Goal: Transaction & Acquisition: Purchase product/service

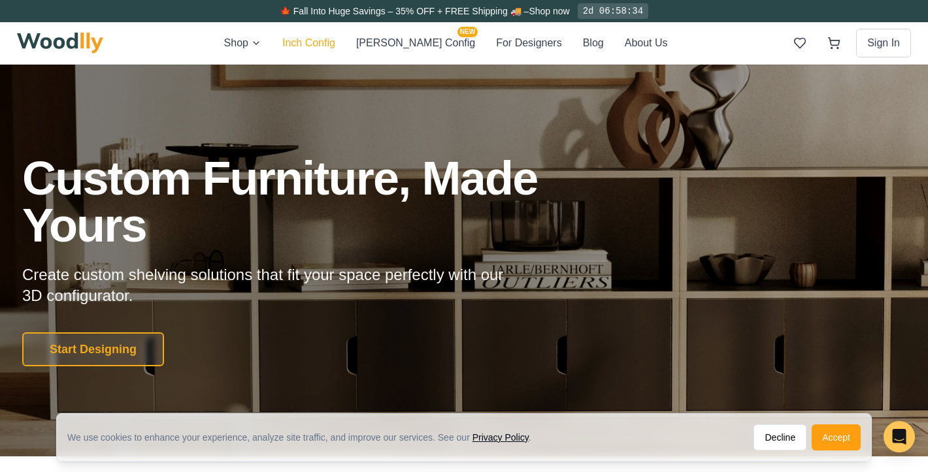
click at [335, 41] on button "Inch Config" at bounding box center [308, 43] width 53 height 17
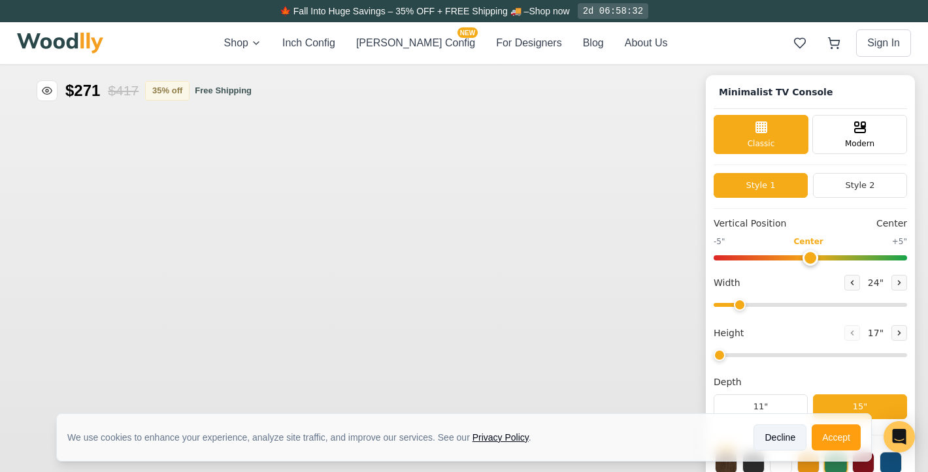
click at [781, 442] on button "Decline" at bounding box center [779, 438] width 53 height 26
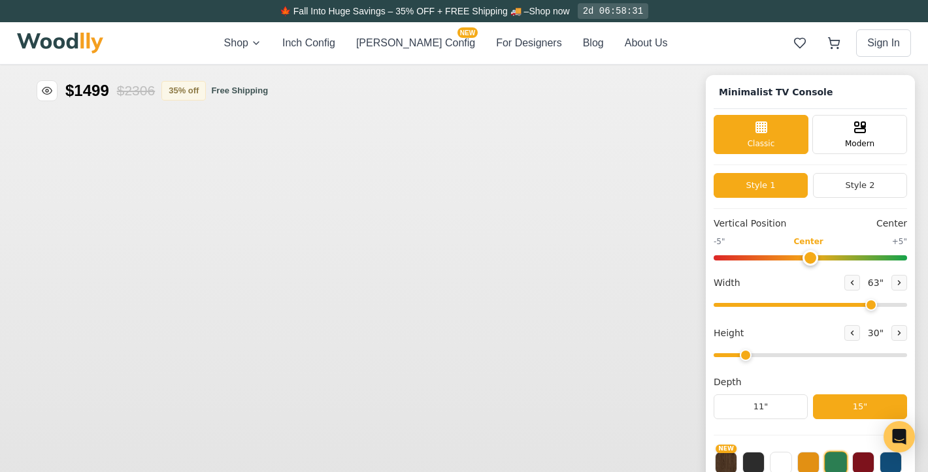
type input "63"
type input "2"
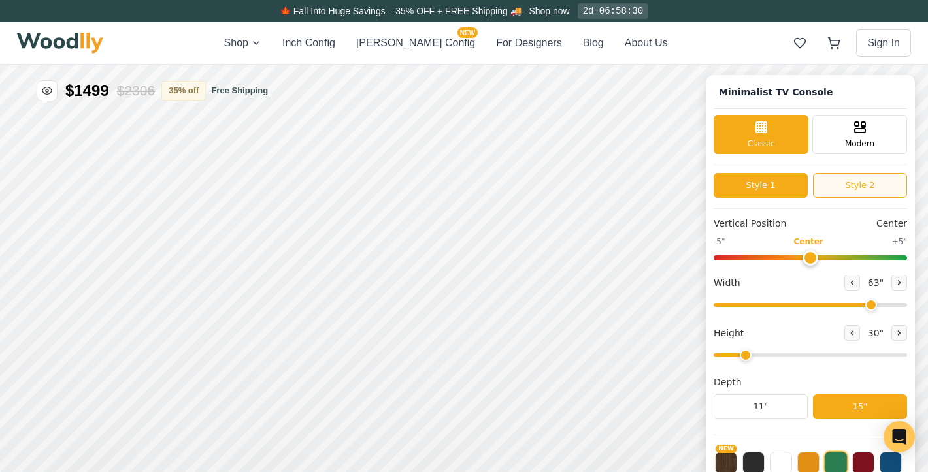
click at [848, 207] on div "Minimalist TV Console Classic Modern Style 1 Style 2 Vertical Position Center -…" at bounding box center [809, 344] width 209 height 538
click at [850, 185] on button "Style 2" at bounding box center [860, 185] width 94 height 25
click at [848, 178] on button "Style 2" at bounding box center [860, 185] width 94 height 25
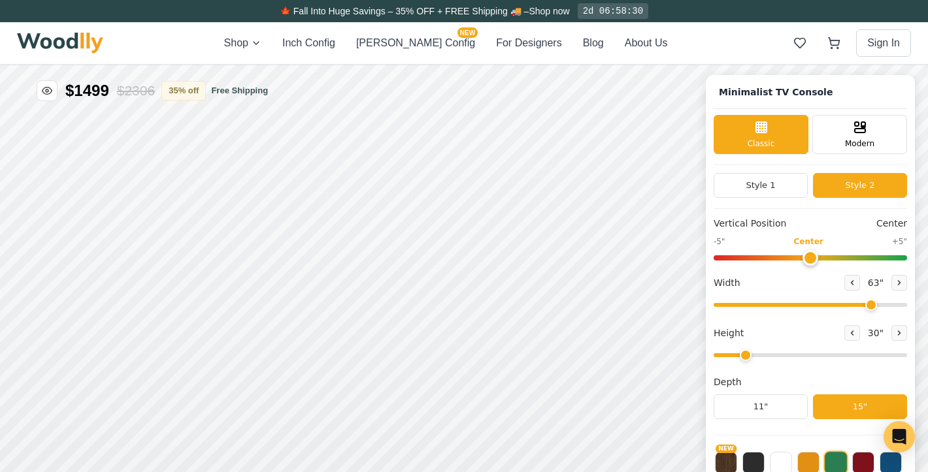
click at [841, 178] on button "Style 2" at bounding box center [860, 185] width 94 height 25
click at [850, 182] on button "Style 2" at bounding box center [860, 185] width 94 height 25
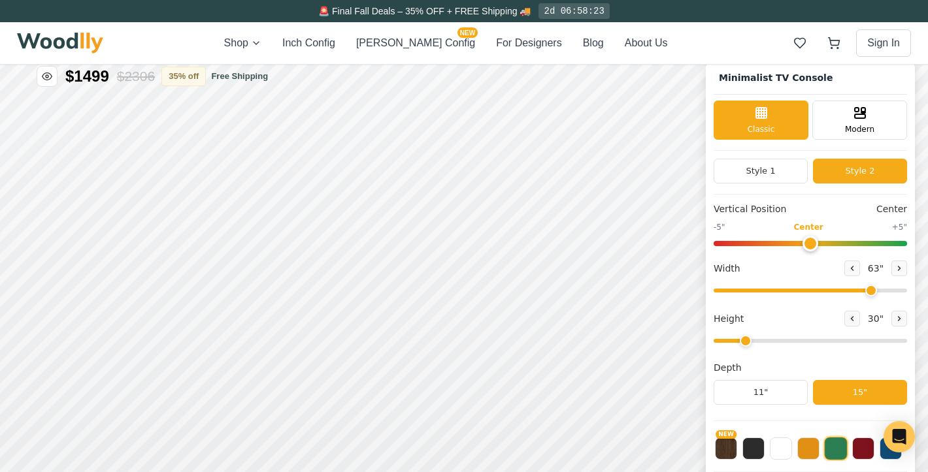
scroll to position [5, 0]
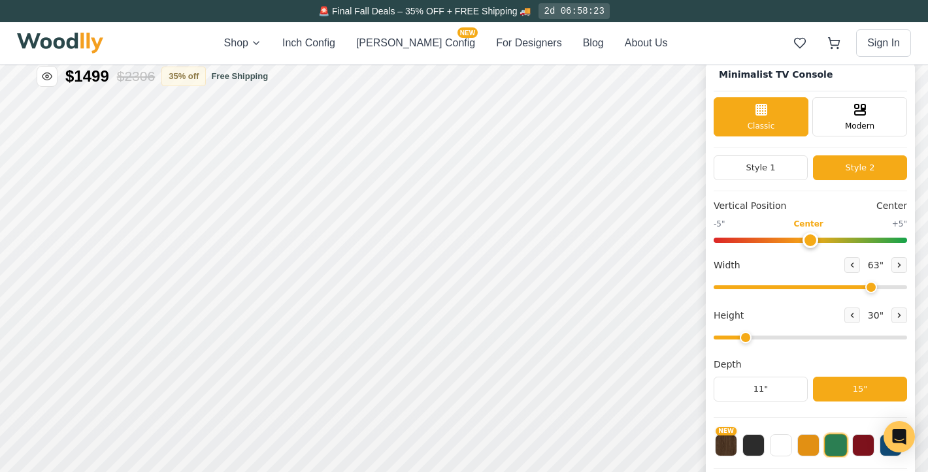
click at [845, 116] on div "Modern" at bounding box center [859, 116] width 95 height 39
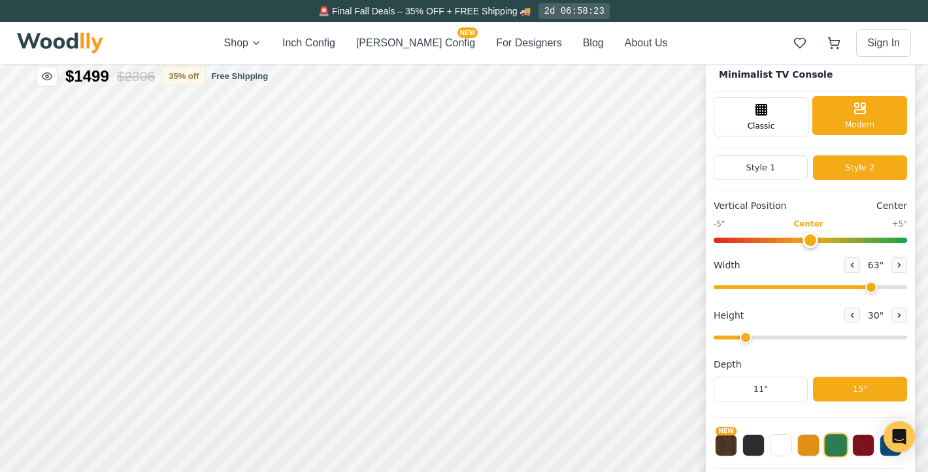
click at [859, 125] on span "Modern" at bounding box center [859, 125] width 29 height 12
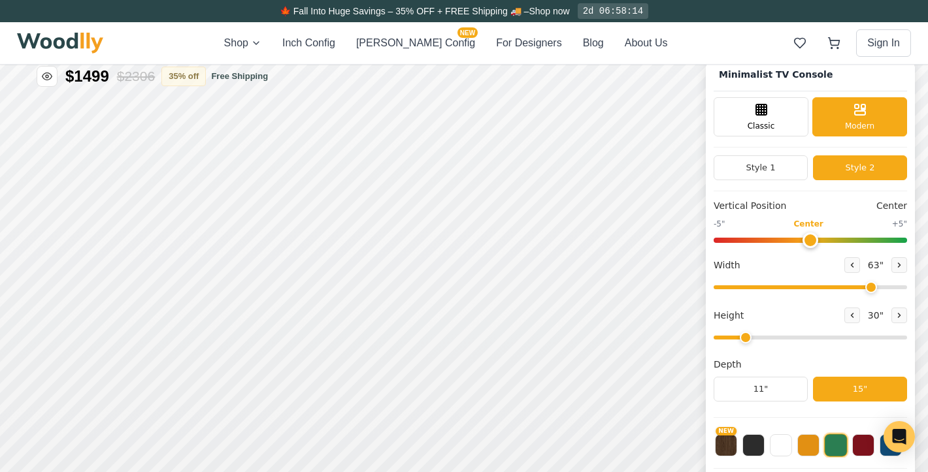
scroll to position [0, 0]
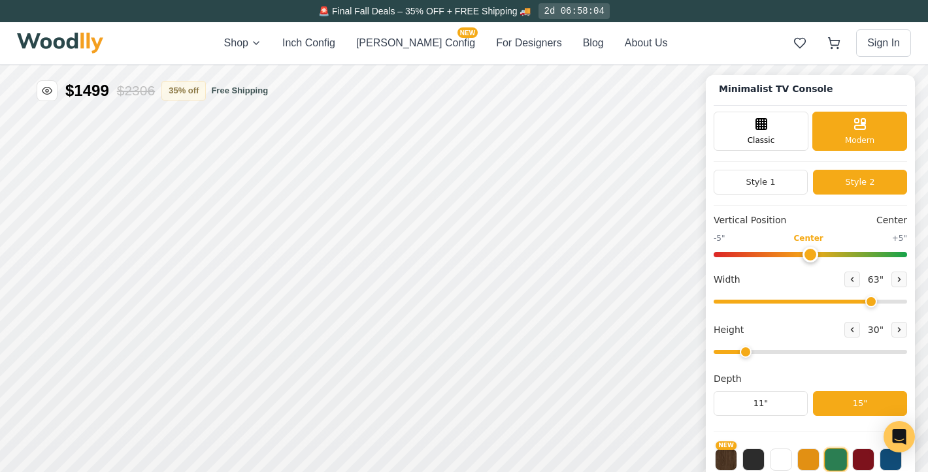
click at [335, 49] on button "Inch Config" at bounding box center [308, 43] width 53 height 16
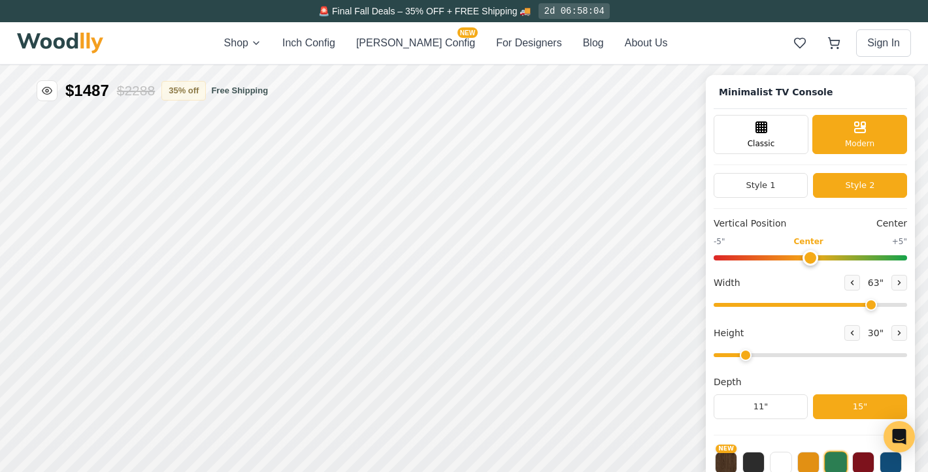
click at [852, 99] on div "Minimalist TV Console" at bounding box center [809, 96] width 193 height 26
drag, startPoint x: 804, startPoint y: 258, endPoint x: 789, endPoint y: 257, distance: 15.1
type input "-1"
click at [783, 258] on input "range" at bounding box center [809, 257] width 193 height 5
click at [789, 257] on input "range" at bounding box center [809, 257] width 193 height 5
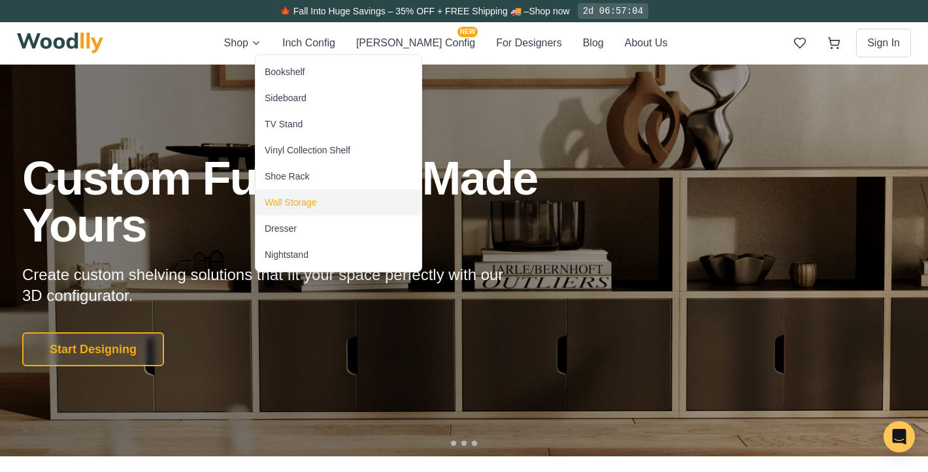
click at [313, 206] on div "Wall Storage" at bounding box center [291, 202] width 52 height 13
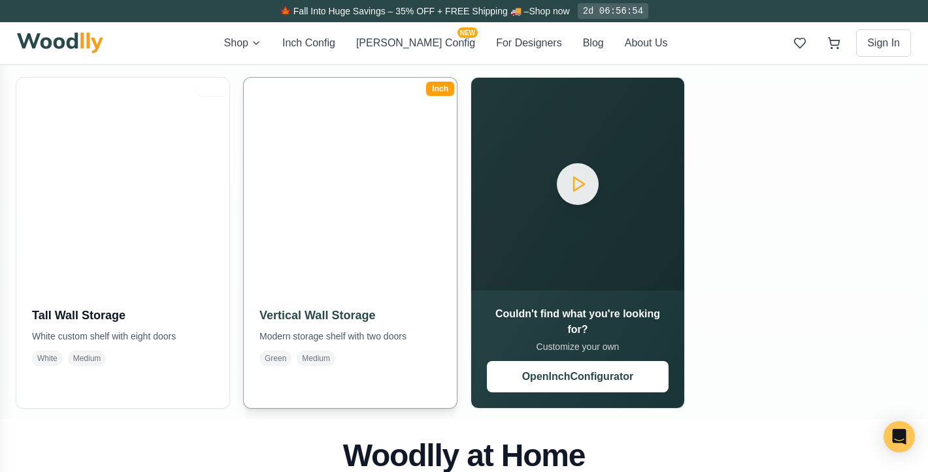
scroll to position [579, 0]
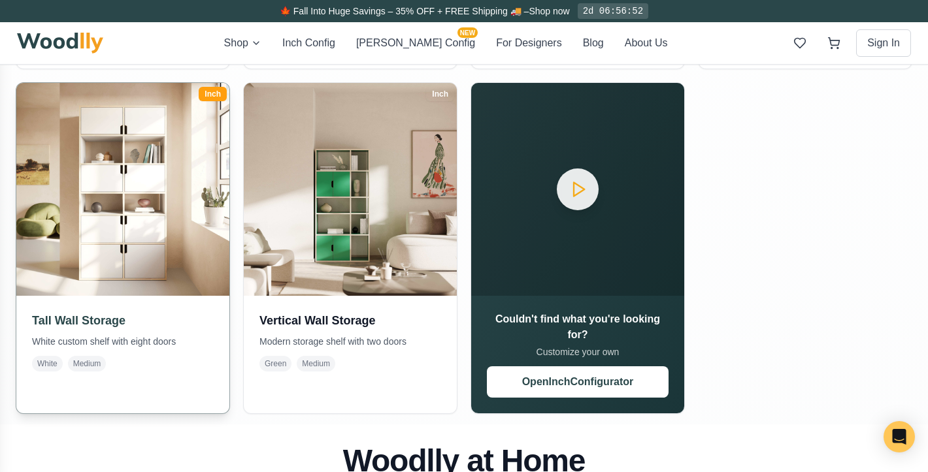
click at [105, 192] on img at bounding box center [122, 189] width 223 height 223
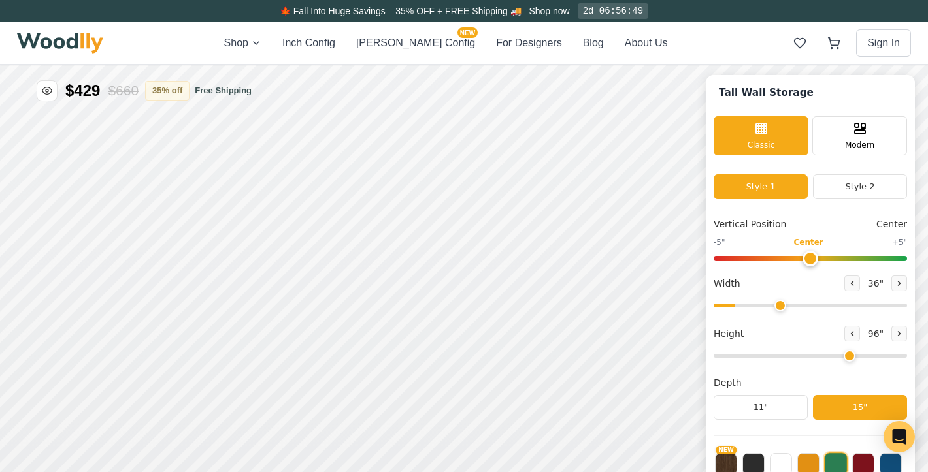
type input "36"
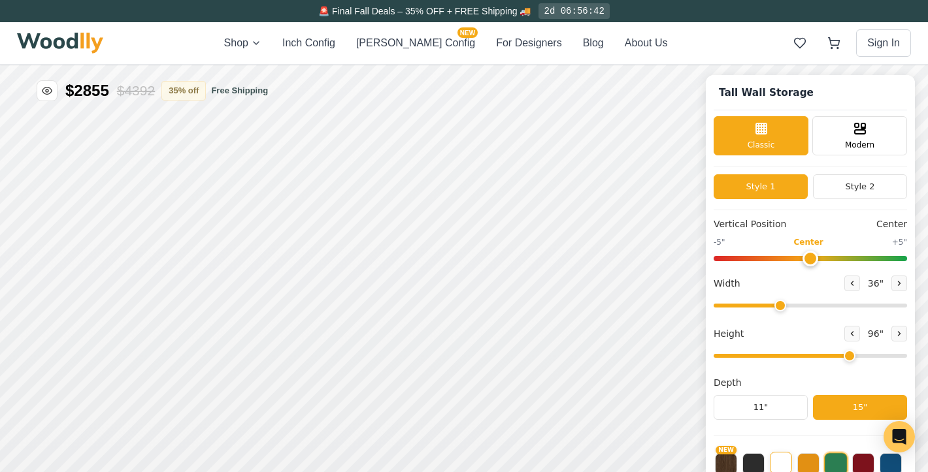
click at [779, 349] on div "Height 96 "" at bounding box center [809, 344] width 193 height 37
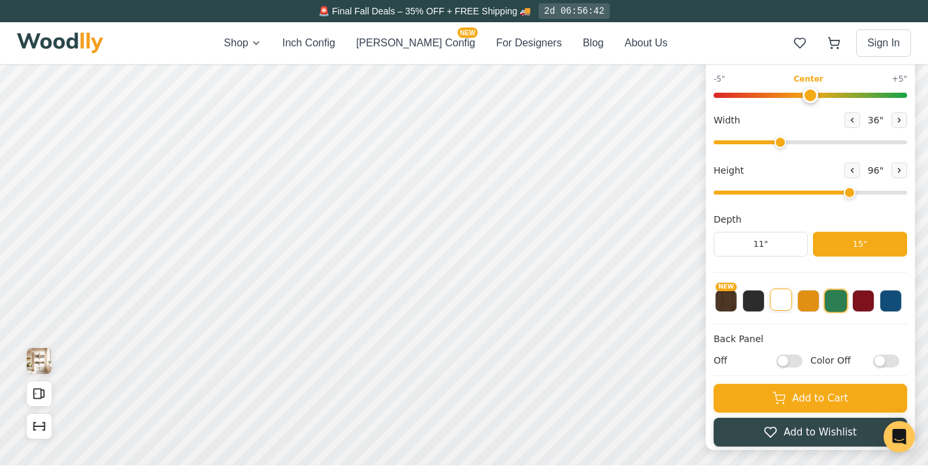
click at [782, 304] on button at bounding box center [780, 300] width 22 height 22
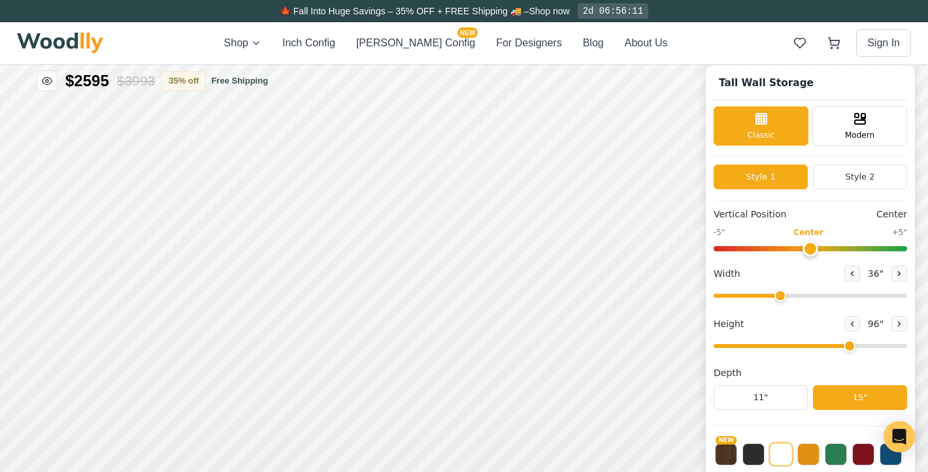
scroll to position [0, 0]
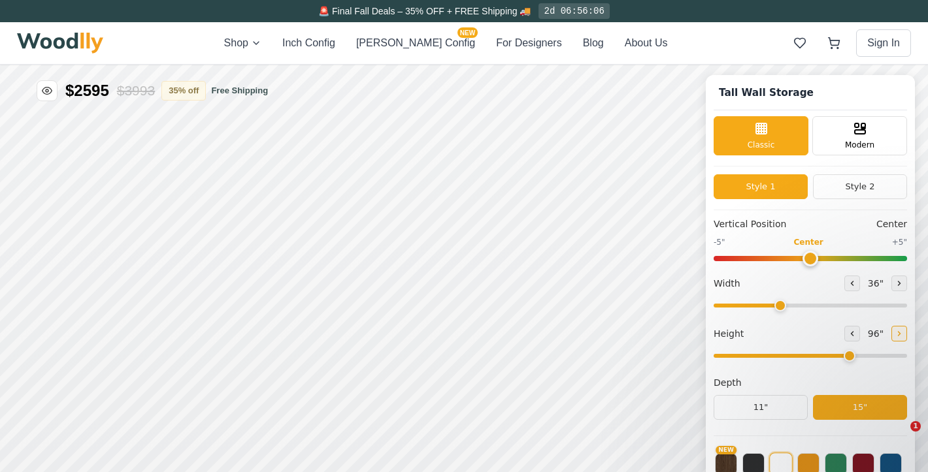
click at [897, 336] on icon at bounding box center [899, 334] width 8 height 8
type input "7"
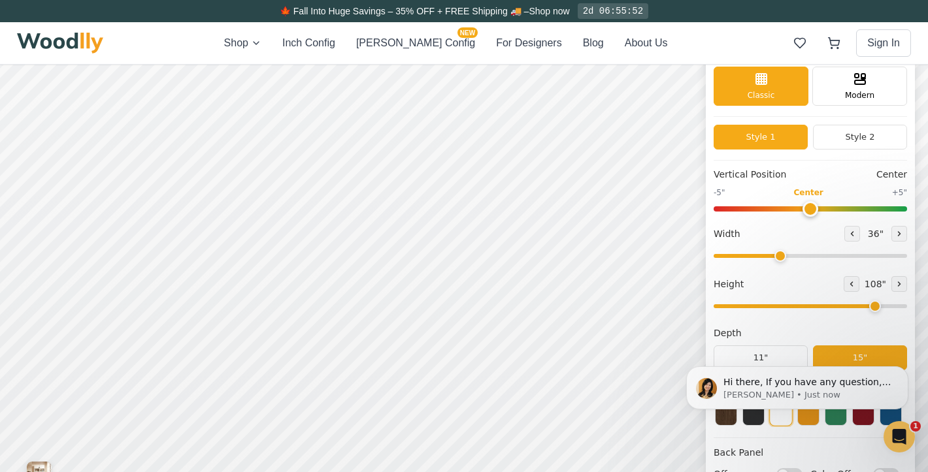
scroll to position [61, 0]
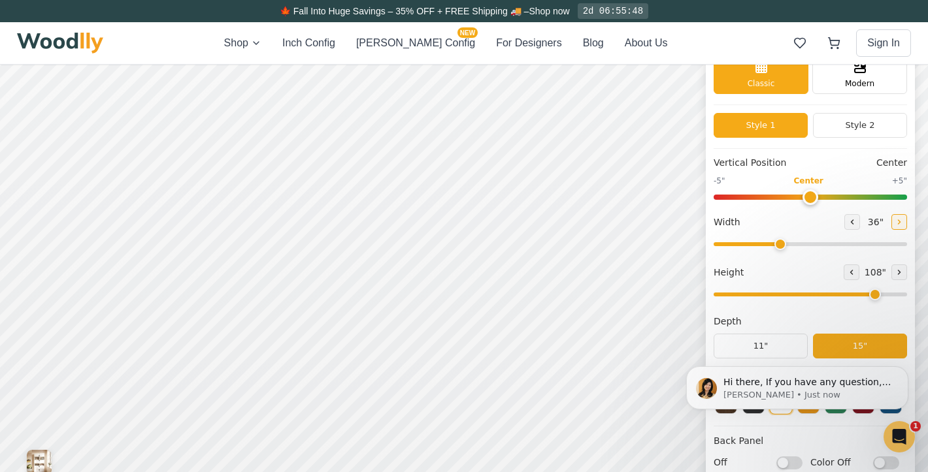
click at [899, 216] on button at bounding box center [899, 222] width 16 height 16
type input "37"
